Goal: Task Accomplishment & Management: Use online tool/utility

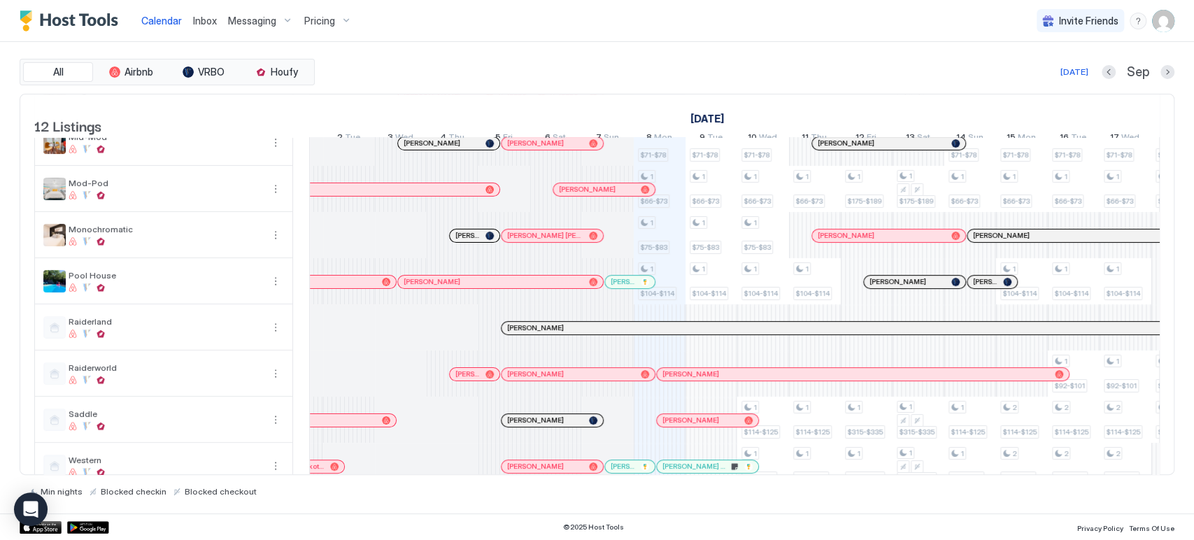
scroll to position [239, 0]
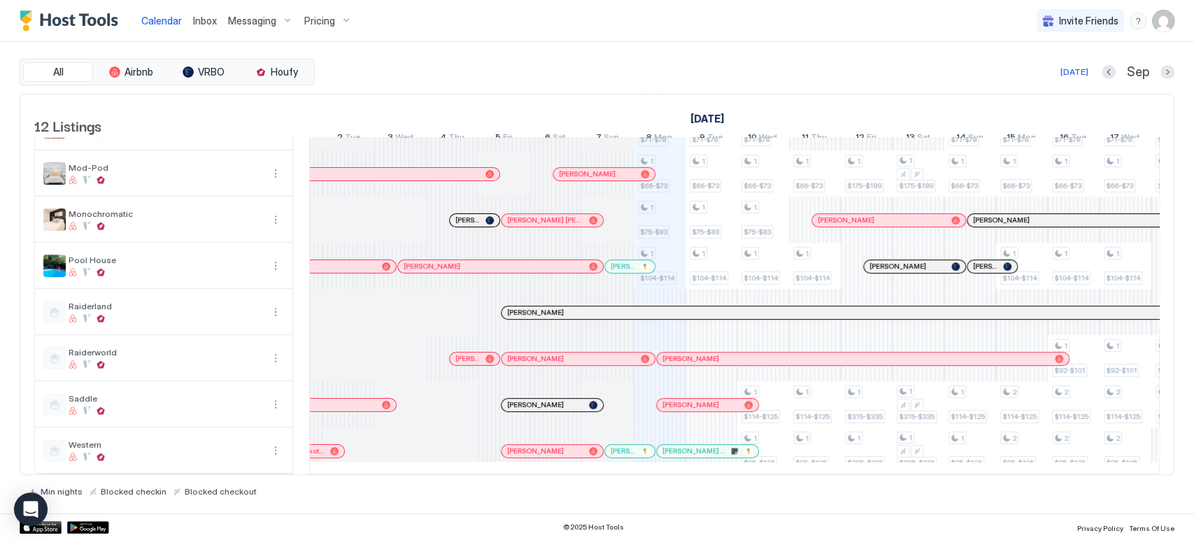
click at [255, 20] on span "Messaging" at bounding box center [252, 21] width 48 height 13
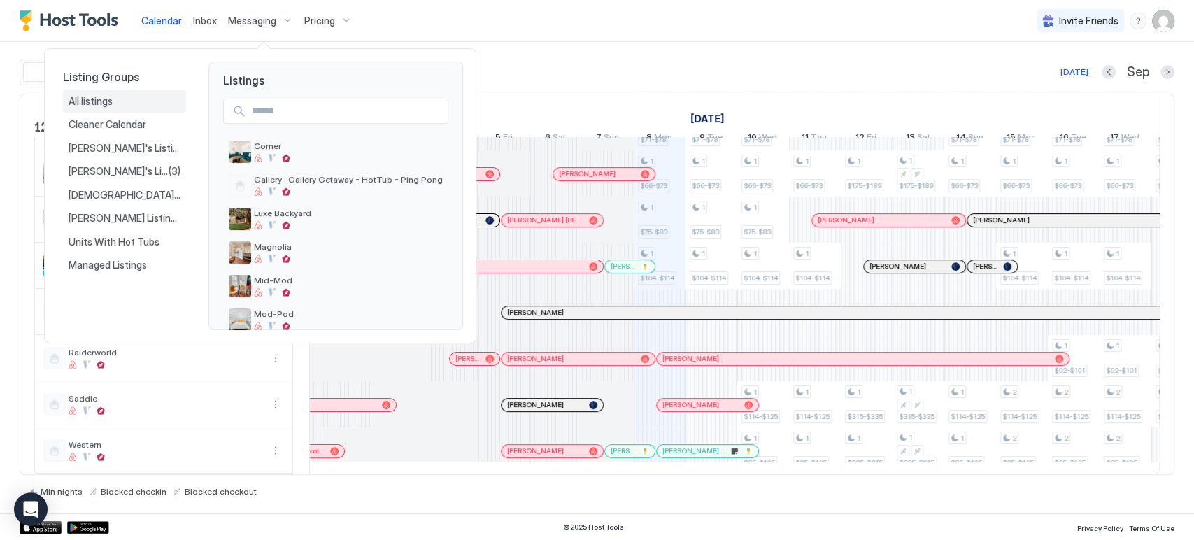
click at [119, 106] on div "All listings" at bounding box center [125, 101] width 112 height 13
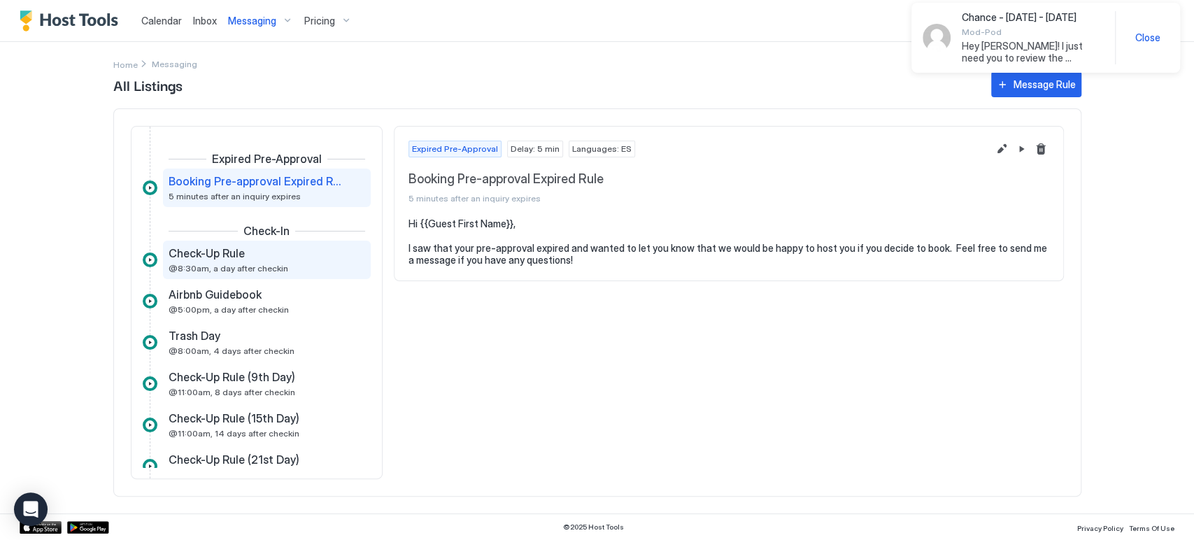
click at [238, 248] on span "Check-Up Rule" at bounding box center [207, 253] width 76 height 14
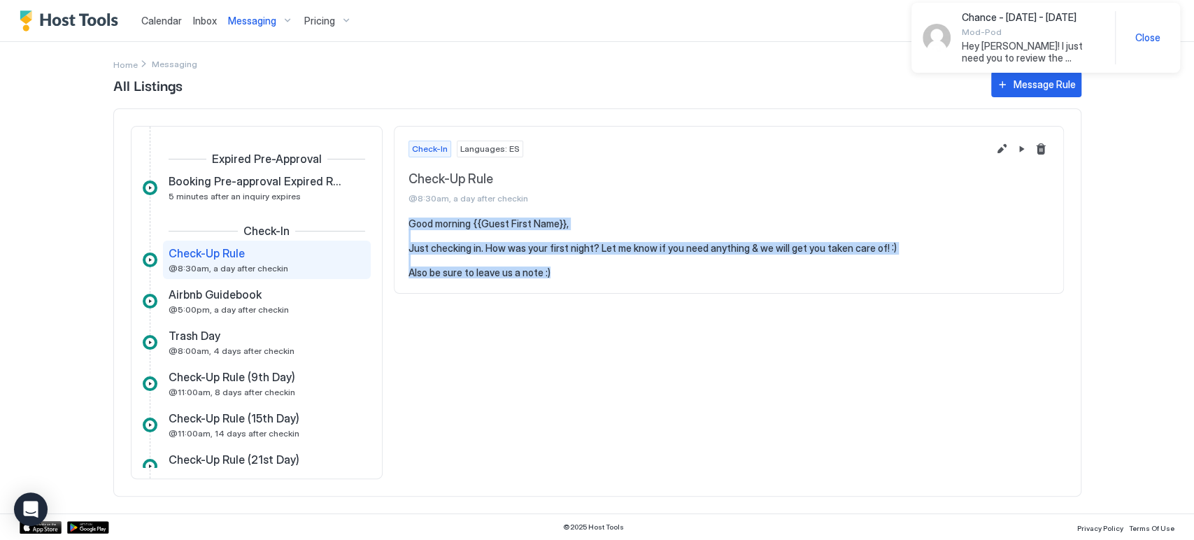
drag, startPoint x: 563, startPoint y: 273, endPoint x: 403, endPoint y: 218, distance: 168.6
click at [403, 218] on section "Good morning {{Guest First Name}}, Just checking in. How was your first night? …" at bounding box center [729, 256] width 669 height 76
copy pre "Good morning {{Guest First Name}}, Just checking in. How was your first night? …"
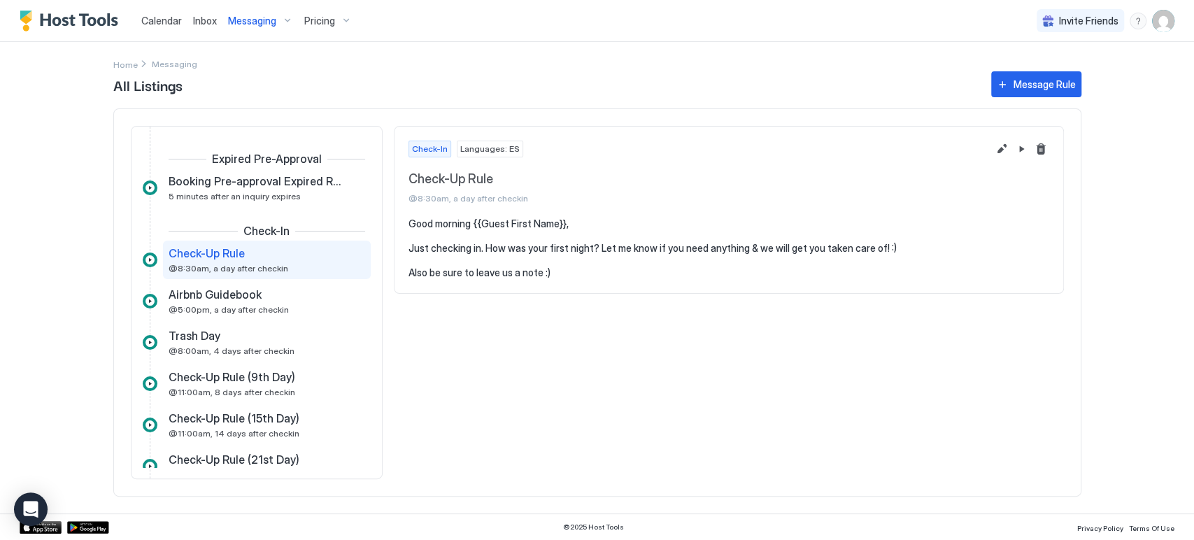
click at [425, 92] on span "All Listings" at bounding box center [545, 84] width 864 height 21
click at [160, 27] on link "Calendar" at bounding box center [161, 20] width 41 height 15
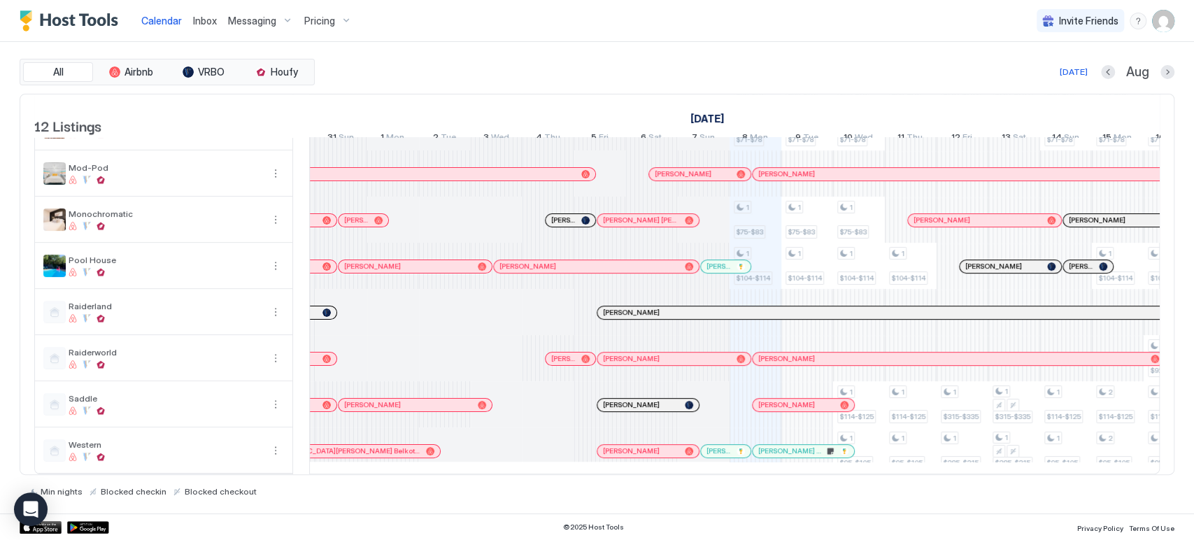
scroll to position [0, 354]
click at [0, 0] on div at bounding box center [0, 0] width 0 height 0
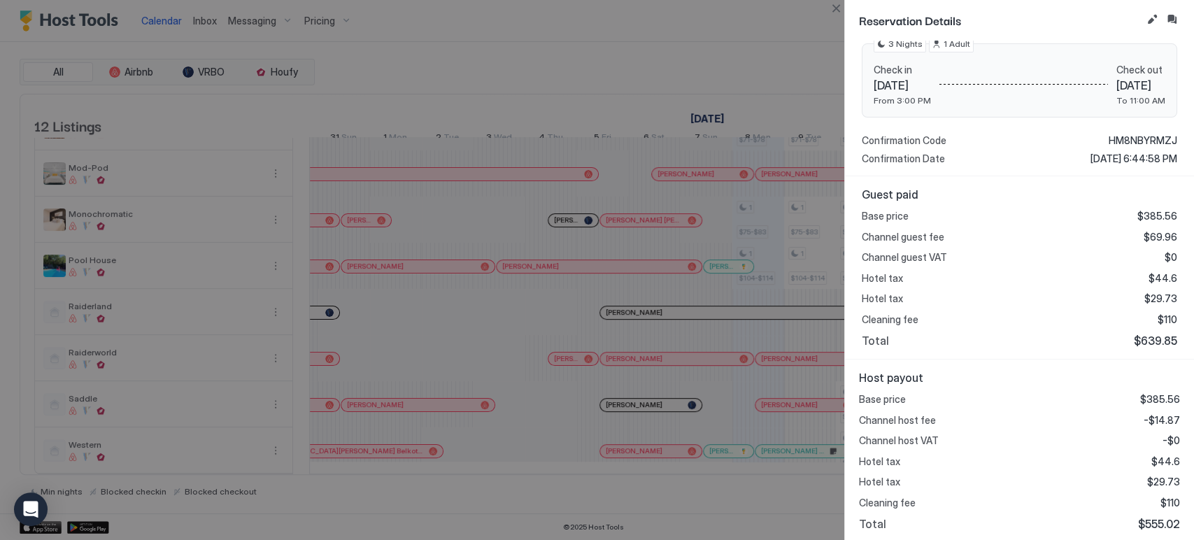
scroll to position [207, 0]
click at [835, 12] on button "Close" at bounding box center [836, 8] width 17 height 17
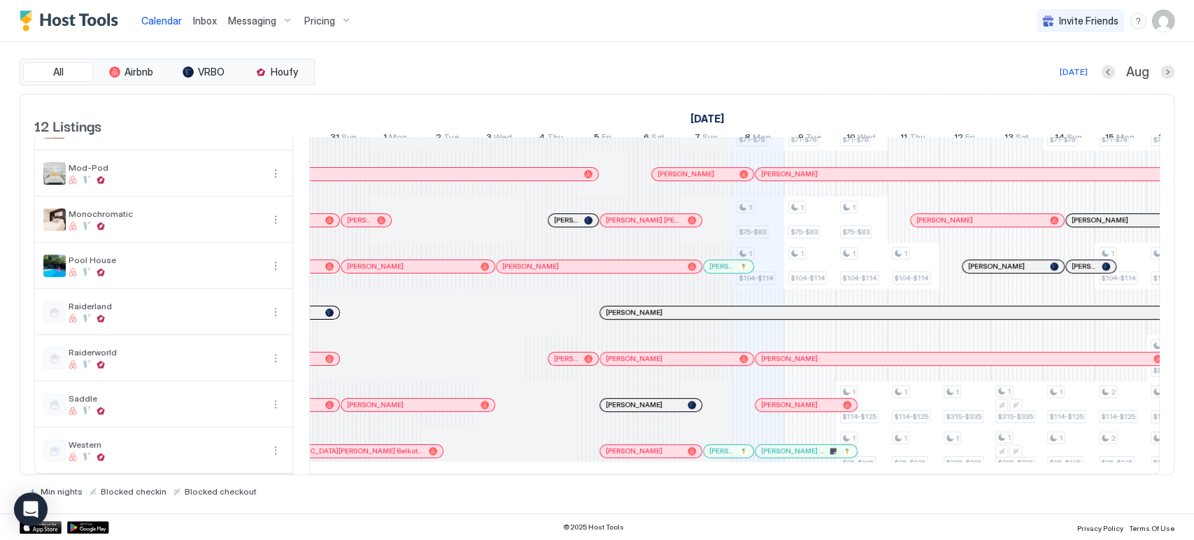
click at [572, 353] on div at bounding box center [572, 358] width 11 height 11
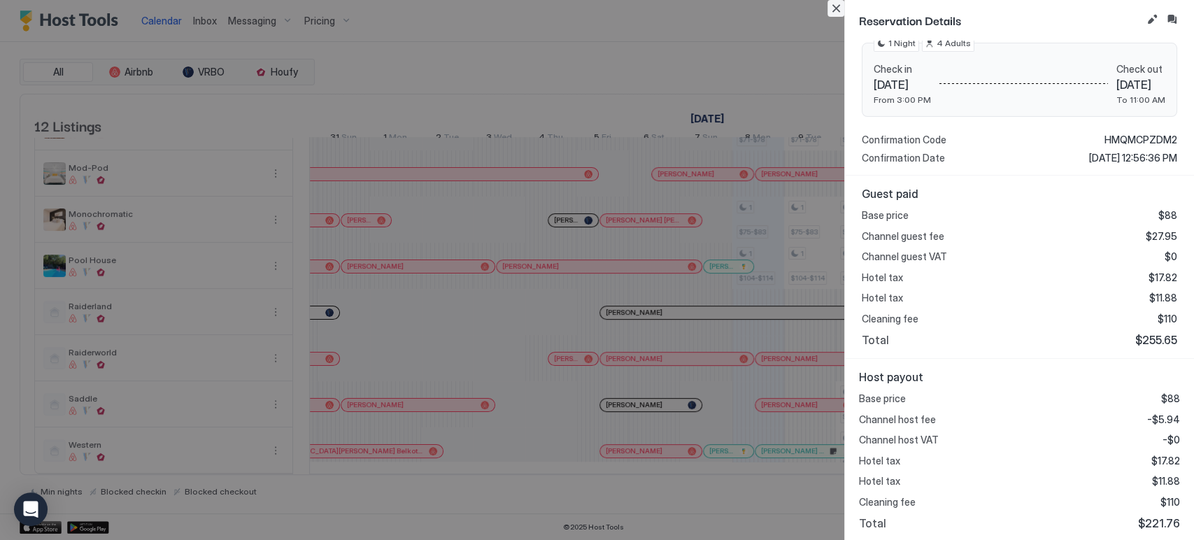
click at [834, 4] on button "Close" at bounding box center [836, 8] width 17 height 17
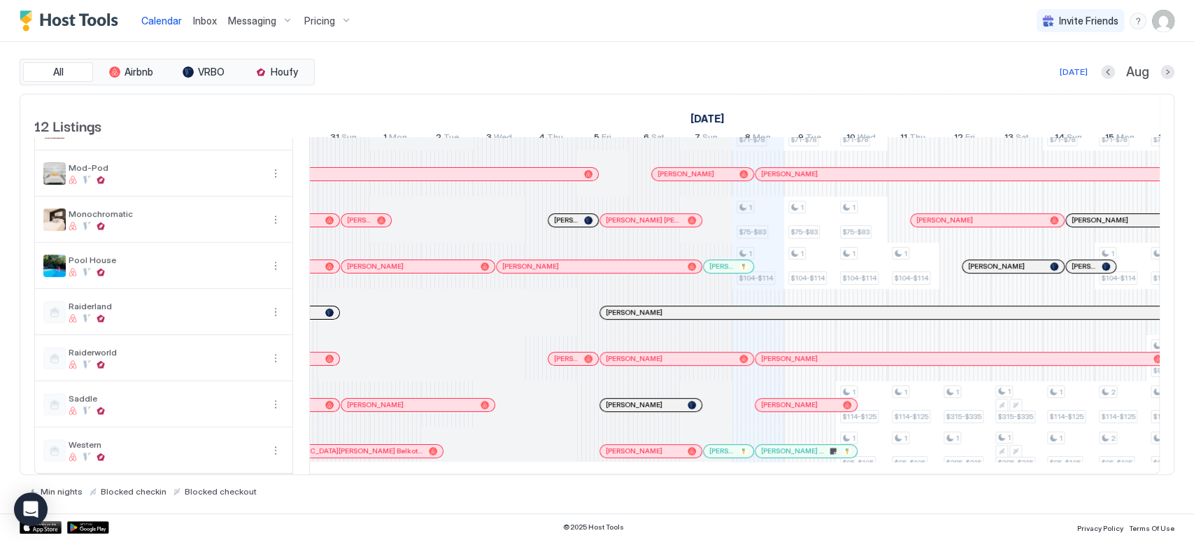
click at [820, 353] on div at bounding box center [820, 358] width 11 height 11
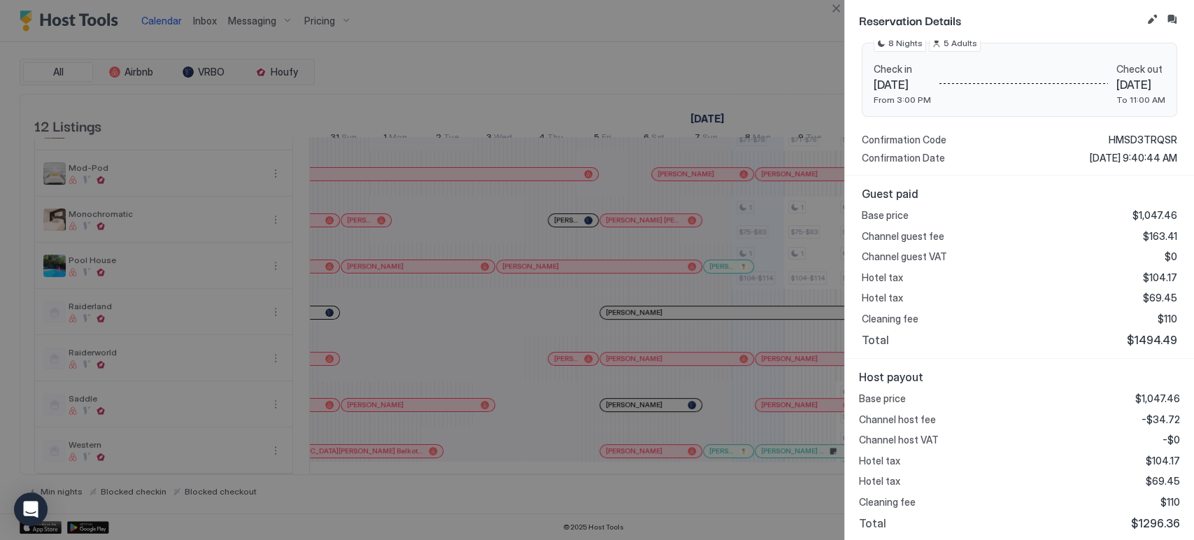
click at [835, 10] on button "Close" at bounding box center [836, 8] width 17 height 17
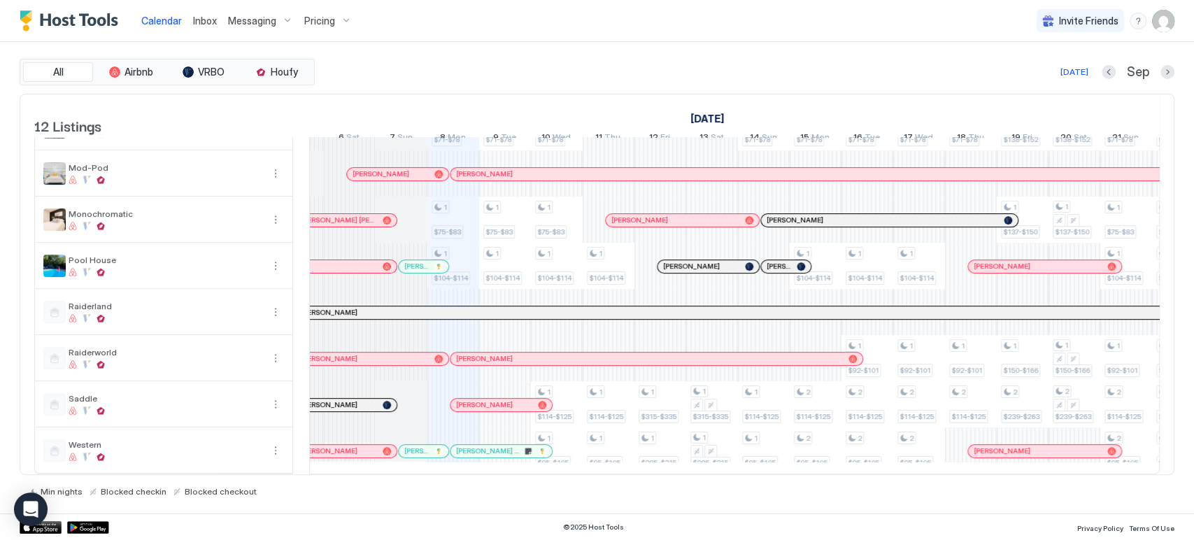
scroll to position [0, 1153]
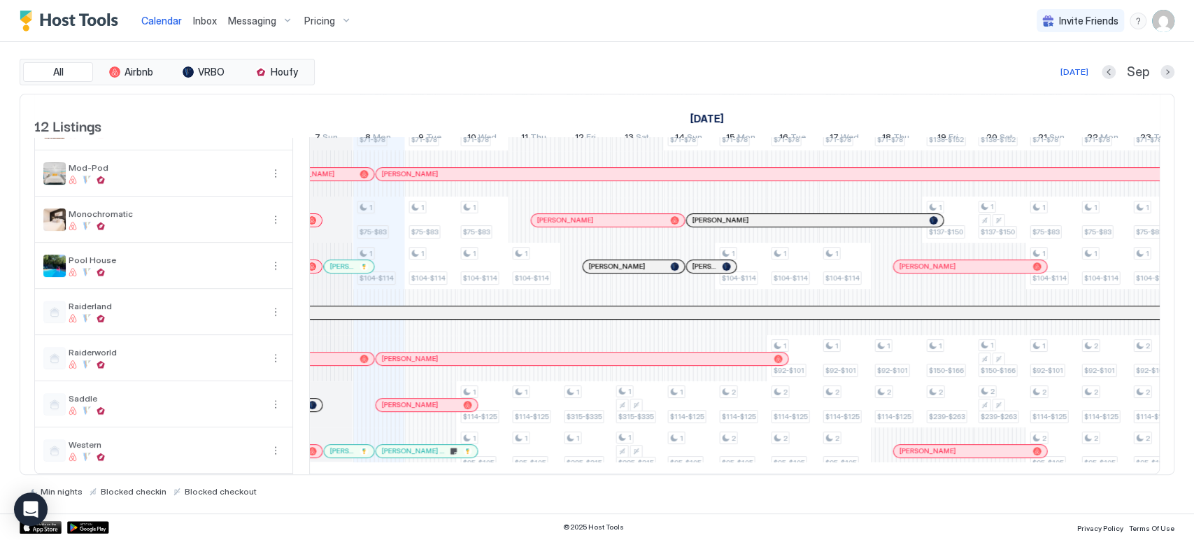
click at [652, 64] on div "[DATE] Sep" at bounding box center [746, 72] width 857 height 17
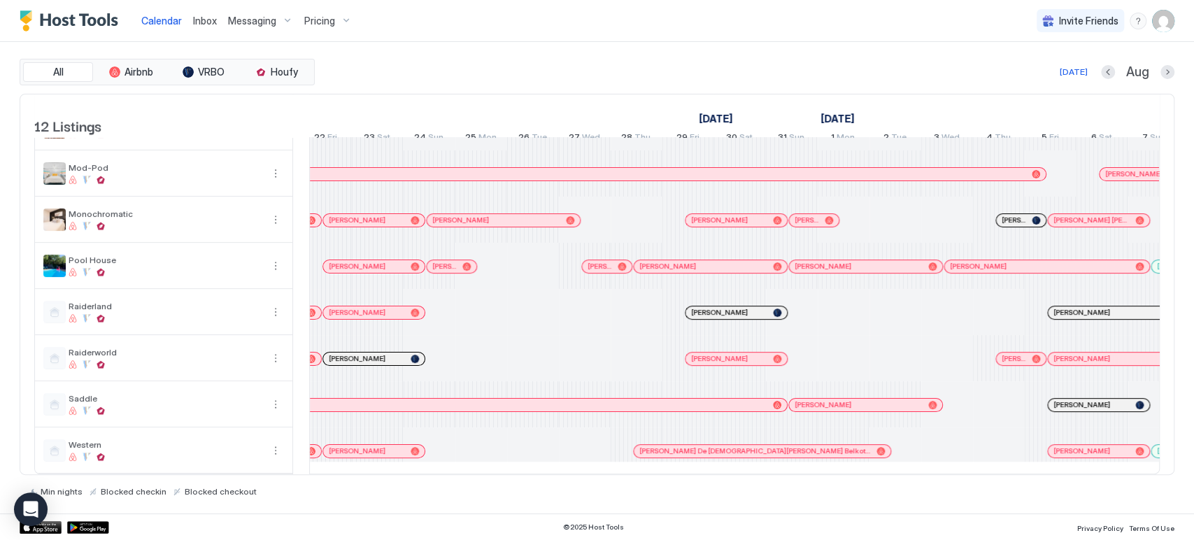
scroll to position [239, 0]
drag, startPoint x: 675, startPoint y: 476, endPoint x: 668, endPoint y: 472, distance: 7.8
click at [661, 477] on div "Min nights Blocked checkin Blocked checkout" at bounding box center [597, 486] width 1155 height 22
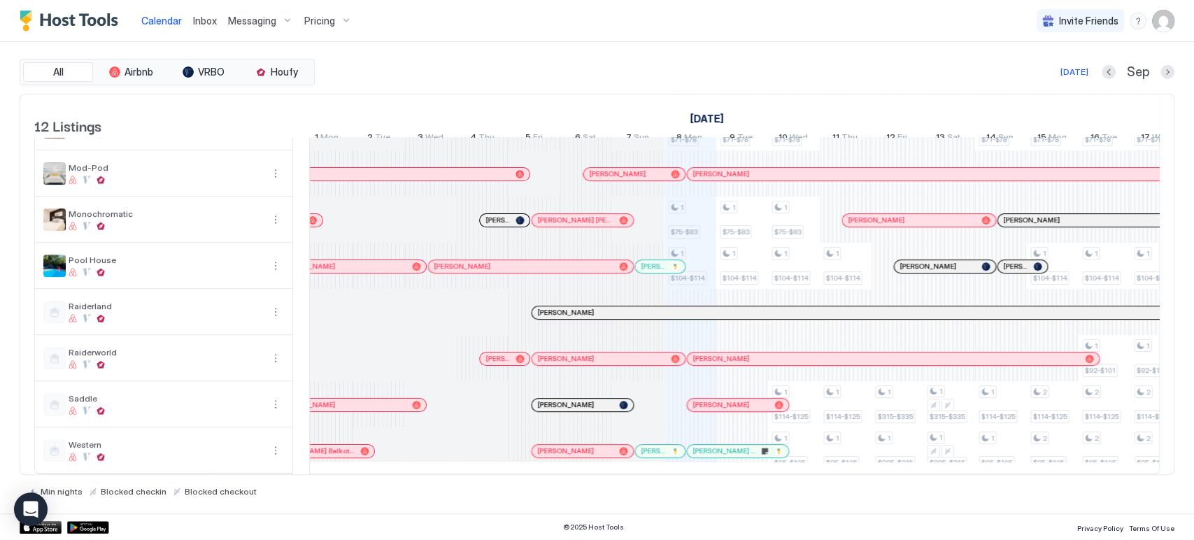
scroll to position [0, 0]
